Goal: Task Accomplishment & Management: Use online tool/utility

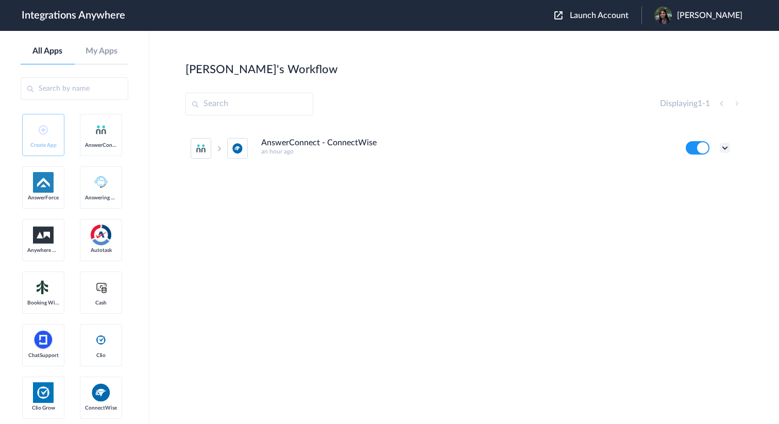
click at [726, 145] on icon at bounding box center [724, 148] width 10 height 10
click at [634, 192] on div "AnswerConnect - ConnectWise an hour ago Edit Task history Delete" at bounding box center [463, 203] width 557 height 154
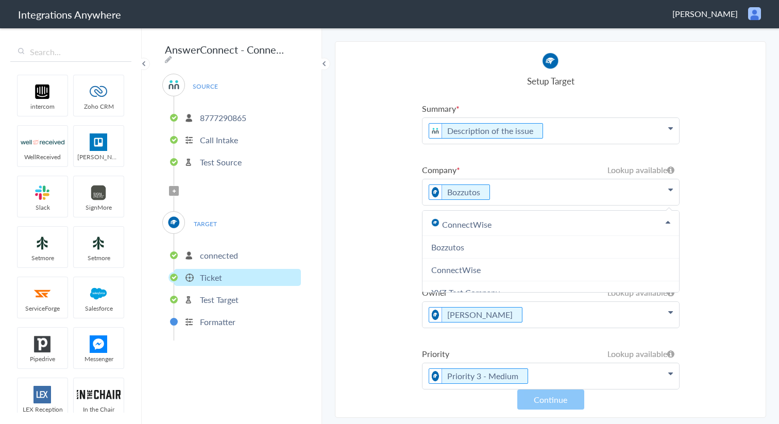
scroll to position [2111, 0]
click at [397, 226] on section "Select Account 8777290865 Rename Delete (an hour ago) + connect Continue Setup …" at bounding box center [550, 229] width 431 height 376
click at [670, 132] on icon at bounding box center [670, 128] width 5 height 8
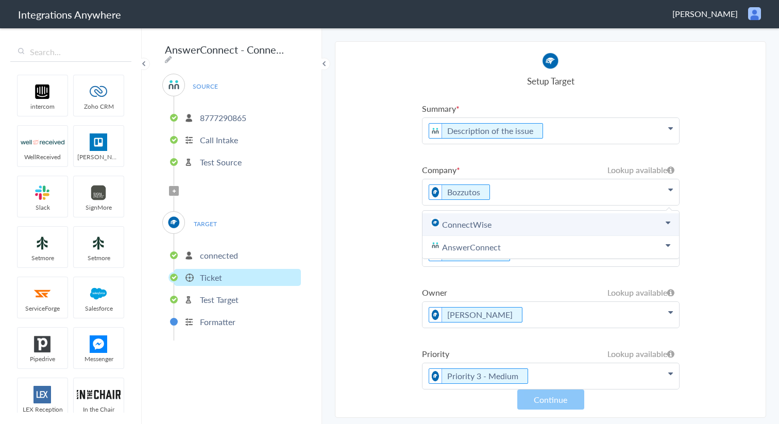
click at [655, 224] on link "ConnectWise" at bounding box center [550, 224] width 256 height 23
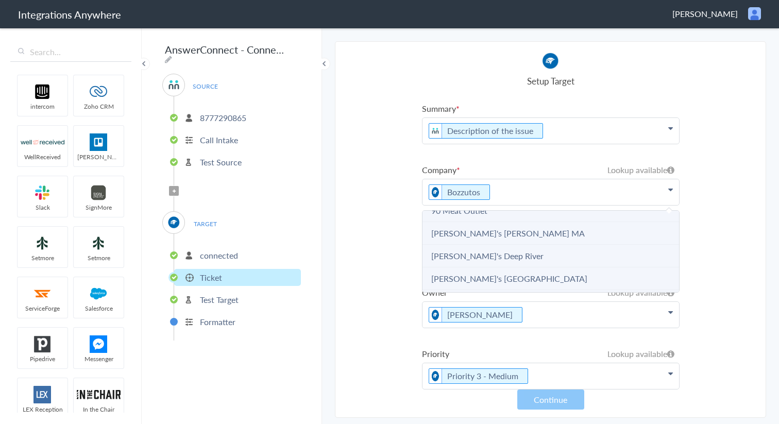
scroll to position [128, 0]
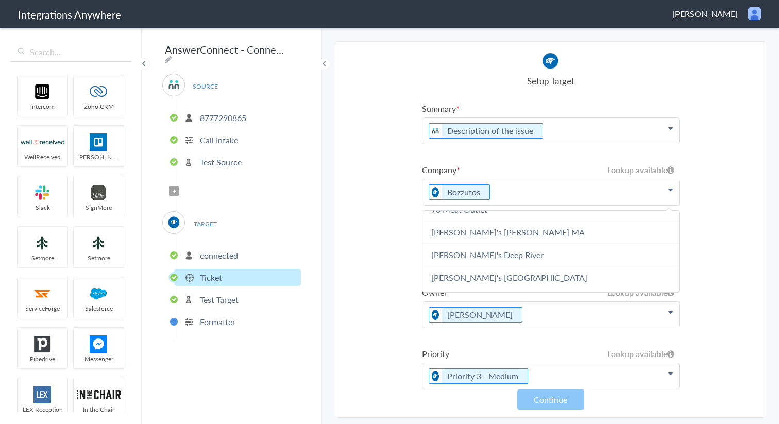
click at [736, 234] on section "Select Account 8777290865 Rename Delete (an hour ago) + connect Continue Setup …" at bounding box center [550, 229] width 431 height 376
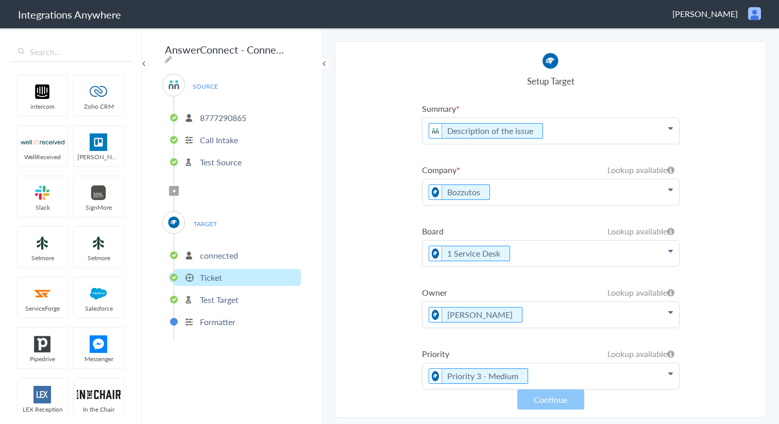
click at [671, 132] on icon at bounding box center [670, 128] width 5 height 8
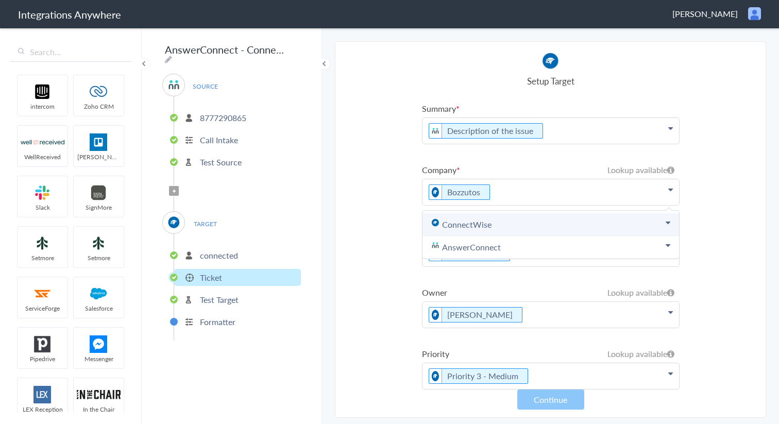
click at [665, 221] on icon at bounding box center [667, 222] width 5 height 8
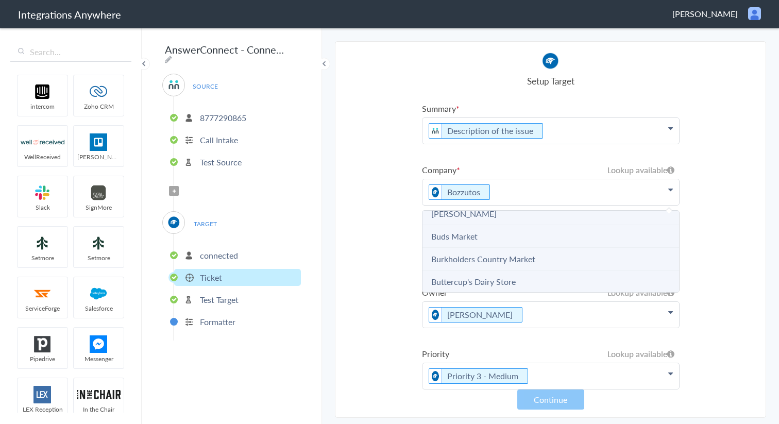
scroll to position [1014, 0]
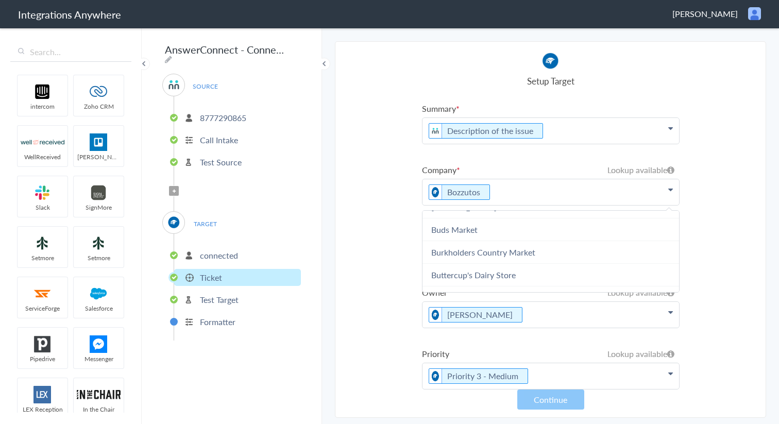
click at [734, 221] on section "Select Account 8777290865 Rename Delete (an hour ago) + connect Continue Setup …" at bounding box center [550, 229] width 431 height 376
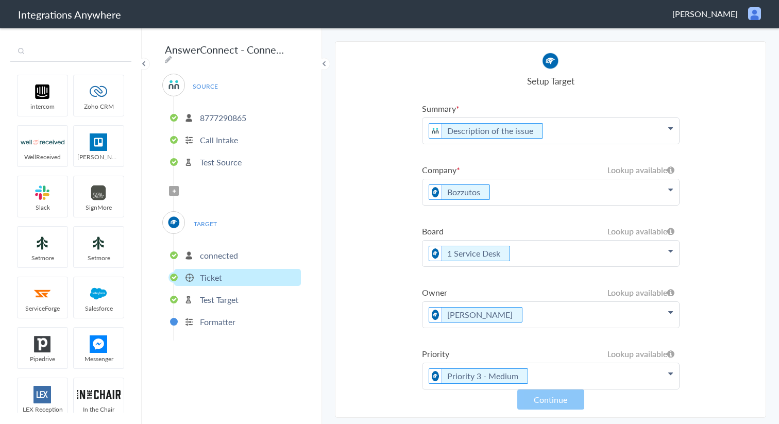
click at [75, 60] on input "text" at bounding box center [70, 52] width 121 height 20
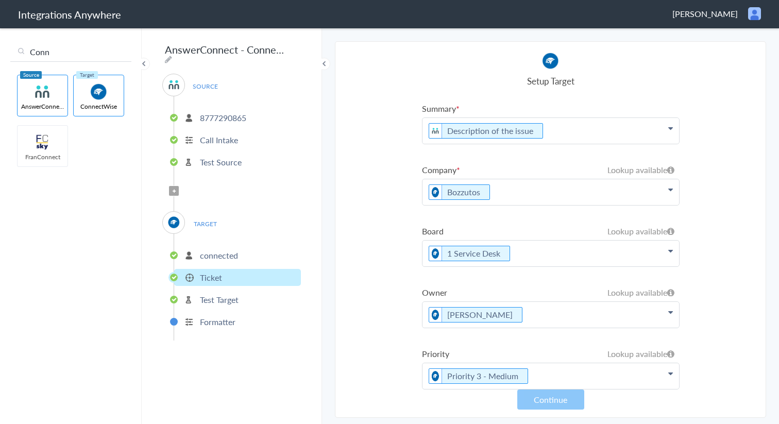
type input "Conn"
